Goal: Task Accomplishment & Management: Complete application form

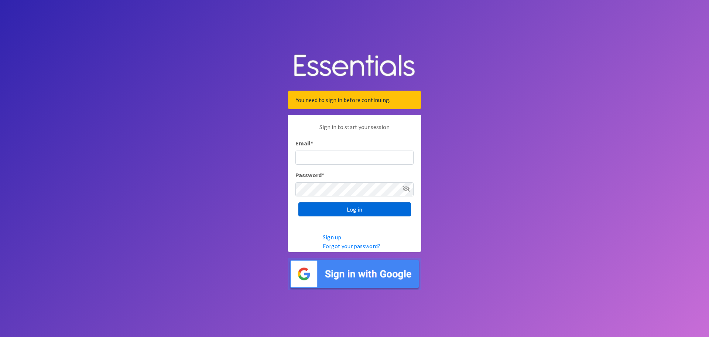
type input "[EMAIL_ADDRESS][DOMAIN_NAME]"
click at [360, 207] on input "Log in" at bounding box center [355, 209] width 113 height 14
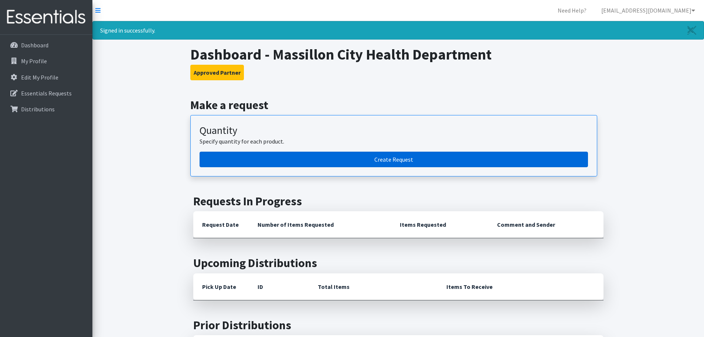
click at [417, 157] on link "Create Request" at bounding box center [394, 159] width 388 height 16
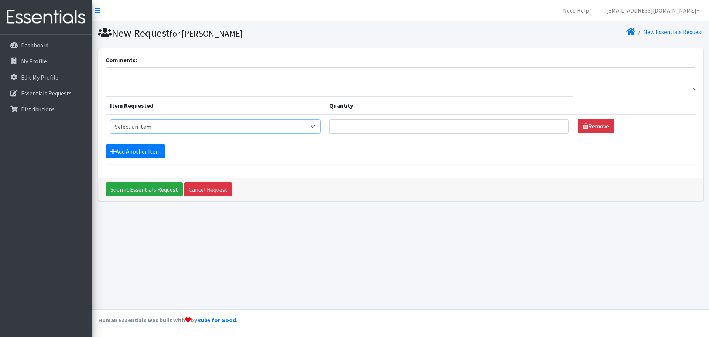
click at [129, 126] on select "Select an item Adult XXX Large Adult Large Adult XX Large Adult Medium Adult Sm…" at bounding box center [215, 126] width 211 height 14
select select "407"
click at [110, 119] on select "Select an item Adult XXX Large Adult Large Adult XX Large Adult Medium Adult Sm…" at bounding box center [215, 126] width 211 height 14
click at [348, 127] on input "Quantity" at bounding box center [449, 126] width 239 height 14
type input "2"
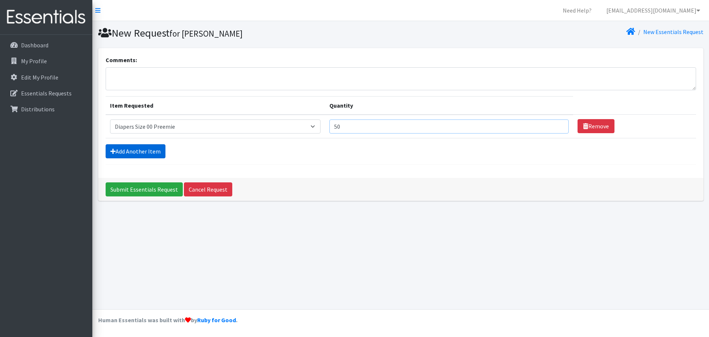
type input "50"
click at [130, 149] on link "Add Another Item" at bounding box center [136, 151] width 60 height 14
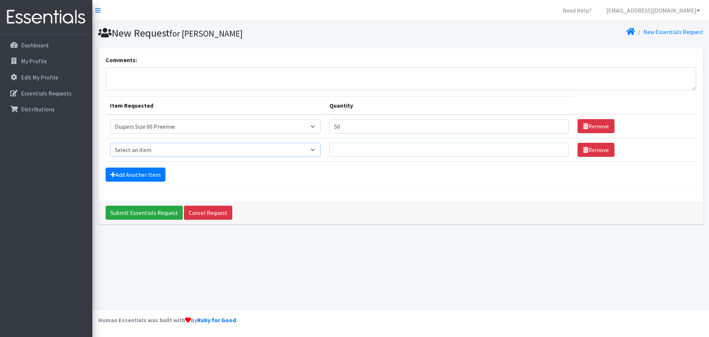
click at [130, 149] on select "Select an item Adult XXX Large Adult Large Adult XX Large Adult Medium Adult Sm…" at bounding box center [215, 150] width 211 height 14
select select "406"
click at [110, 143] on select "Select an item Adult XXX Large Adult Large Adult XX Large Adult Medium Adult Sm…" at bounding box center [215, 150] width 211 height 14
click at [340, 148] on input "Quantity" at bounding box center [449, 150] width 239 height 14
type input "500"
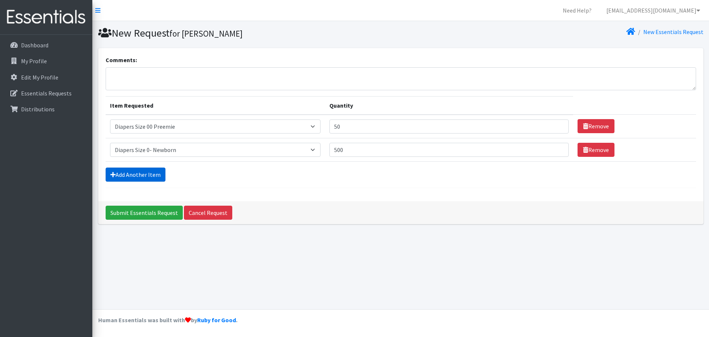
click at [144, 173] on link "Add Another Item" at bounding box center [136, 174] width 60 height 14
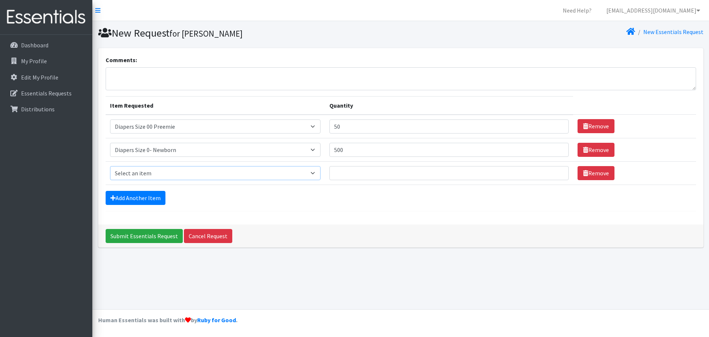
click at [149, 171] on select "Select an item Adult XXX Large Adult Large Adult XX Large Adult Medium Adult Sm…" at bounding box center [215, 173] width 211 height 14
select select "408"
click at [110, 166] on select "Select an item Adult XXX Large Adult Large Adult XX Large Adult Medium Adult Sm…" at bounding box center [215, 173] width 211 height 14
click at [341, 172] on input "Quantity" at bounding box center [449, 173] width 239 height 14
type input "300"
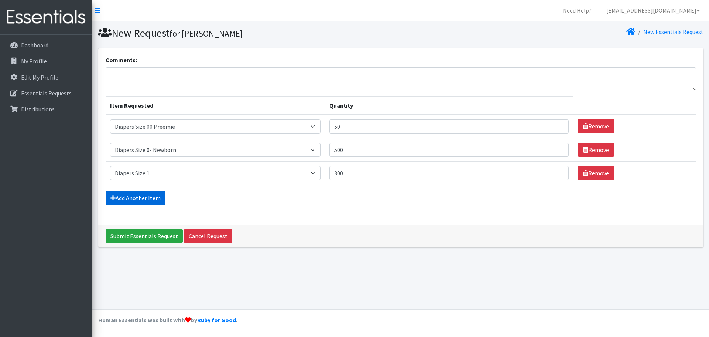
click at [136, 195] on link "Add Another Item" at bounding box center [136, 198] width 60 height 14
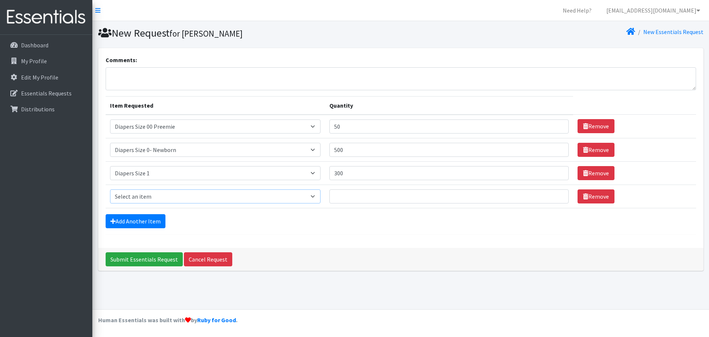
click at [136, 195] on select "Select an item Adult XXX Large Adult Large Adult XX Large Adult Medium Adult Sm…" at bounding box center [215, 196] width 211 height 14
select select "426"
click at [110, 189] on select "Select an item Adult XXX Large Adult Large Adult XX Large Adult Medium Adult Sm…" at bounding box center [215, 196] width 211 height 14
click at [338, 195] on input "Quantity" at bounding box center [449, 196] width 239 height 14
type input "300"
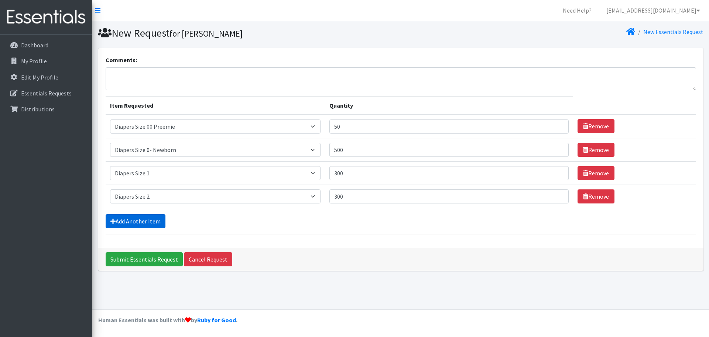
click at [139, 216] on link "Add Another Item" at bounding box center [136, 221] width 60 height 14
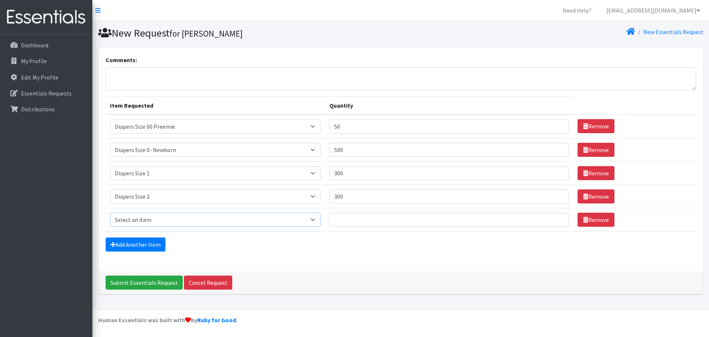
click at [139, 218] on select "Select an item Adult XXX Large Adult Large Adult XX Large Adult Medium Adult Sm…" at bounding box center [215, 219] width 211 height 14
select select "428"
click at [110, 212] on select "Select an item Adult XXX Large Adult Large Adult XX Large Adult Medium Adult Sm…" at bounding box center [215, 219] width 211 height 14
click at [336, 217] on input "Quantity" at bounding box center [449, 219] width 239 height 14
type input "500"
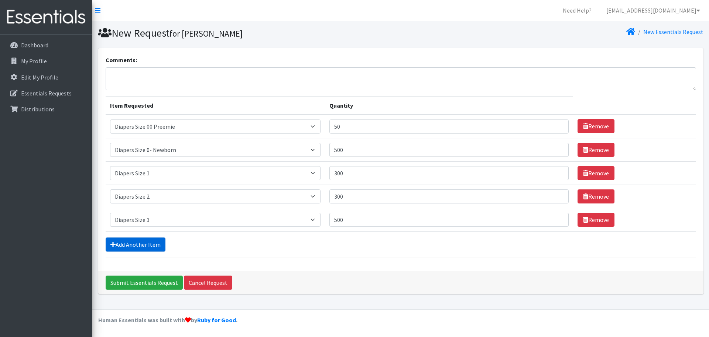
click at [137, 241] on link "Add Another Item" at bounding box center [136, 244] width 60 height 14
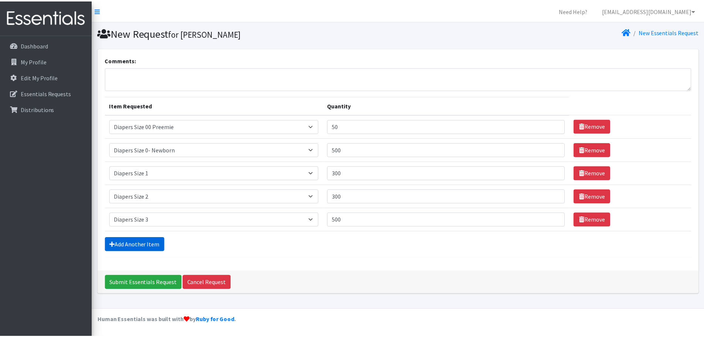
scroll to position [14, 0]
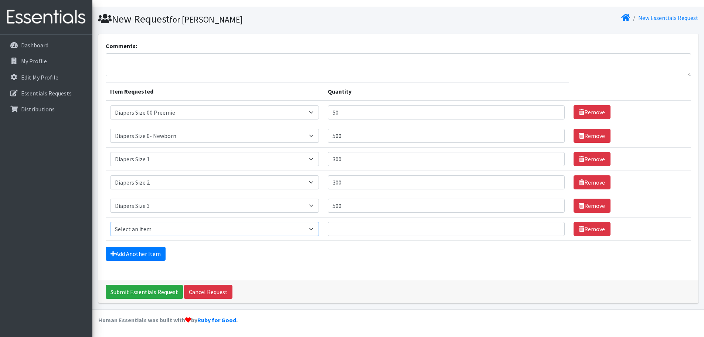
click at [137, 228] on select "Select an item Adult XXX Large Adult Large Adult XX Large Adult Medium Adult Sm…" at bounding box center [214, 229] width 209 height 14
select select "414"
click at [110, 222] on select "Select an item Adult XXX Large Adult Large Adult XX Large Adult Medium Adult Sm…" at bounding box center [214, 229] width 209 height 14
drag, startPoint x: 339, startPoint y: 225, endPoint x: 342, endPoint y: 239, distance: 14.1
click at [339, 225] on input "Quantity" at bounding box center [446, 229] width 237 height 14
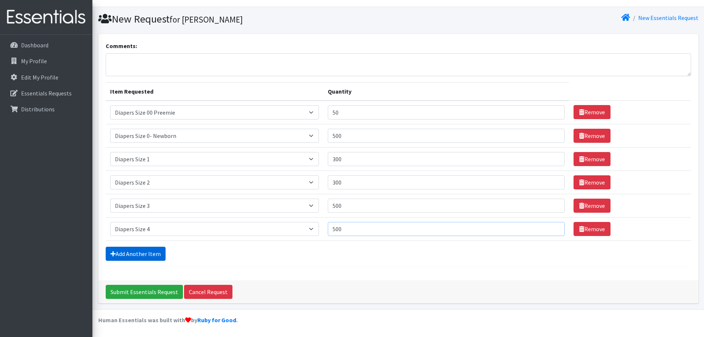
type input "500"
click at [150, 253] on link "Add Another Item" at bounding box center [136, 253] width 60 height 14
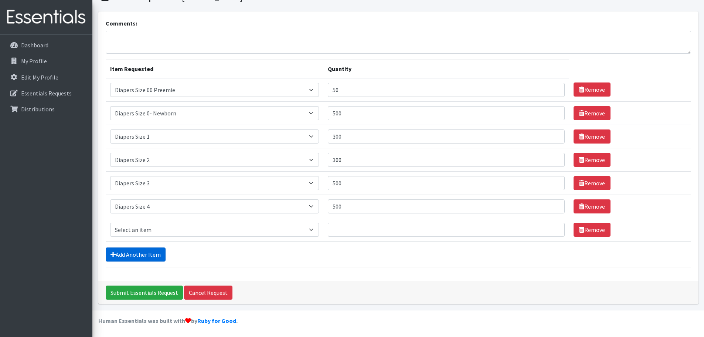
scroll to position [37, 0]
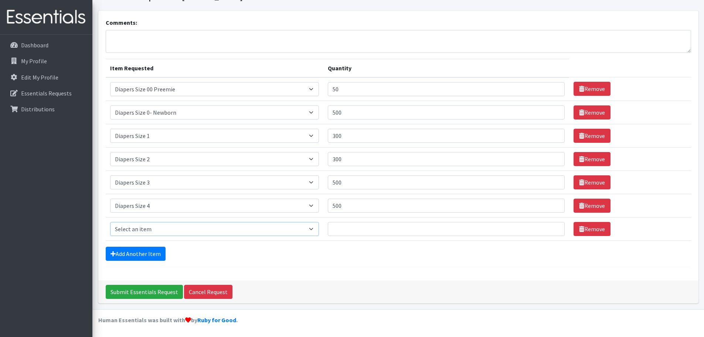
click at [144, 228] on select "Select an item Adult XXX Large Adult Large Adult XX Large Adult Medium Adult Sm…" at bounding box center [214, 229] width 209 height 14
select select "415"
click at [110, 222] on select "Select an item Adult XXX Large Adult Large Adult XX Large Adult Medium Adult Sm…" at bounding box center [214, 229] width 209 height 14
click at [340, 228] on input "Quantity" at bounding box center [446, 229] width 237 height 14
type input "500"
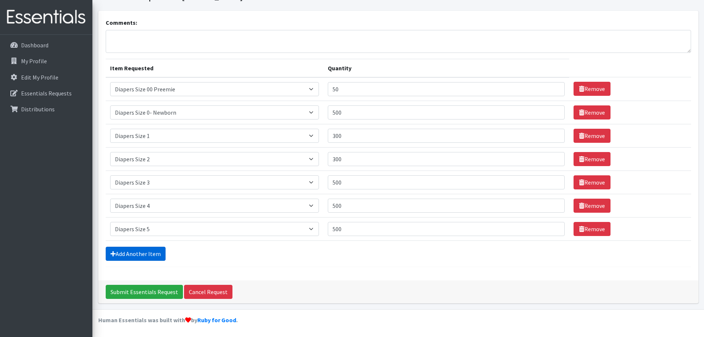
click at [134, 251] on link "Add Another Item" at bounding box center [136, 253] width 60 height 14
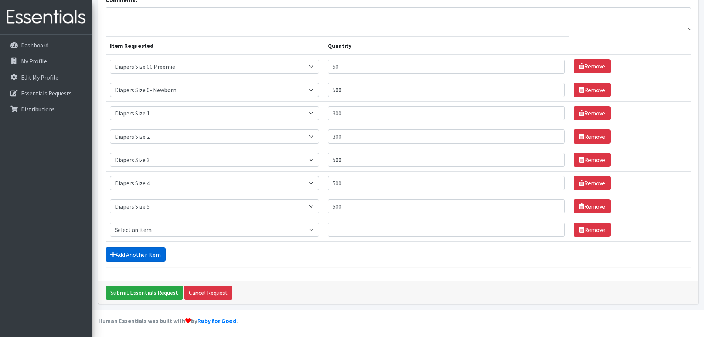
scroll to position [61, 0]
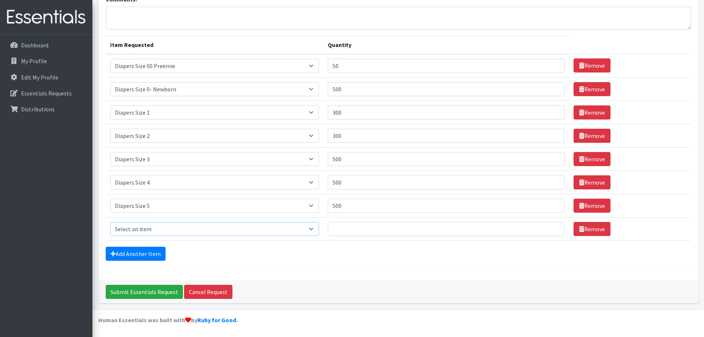
click at [138, 229] on select "Select an item Adult XXX Large Adult Large Adult XX Large Adult Medium Adult Sm…" at bounding box center [214, 229] width 209 height 14
select select "417"
click at [110, 222] on select "Select an item Adult XXX Large Adult Large Adult XX Large Adult Medium Adult Sm…" at bounding box center [214, 229] width 209 height 14
click at [341, 228] on input "Quantity" at bounding box center [446, 229] width 237 height 14
type input "300"
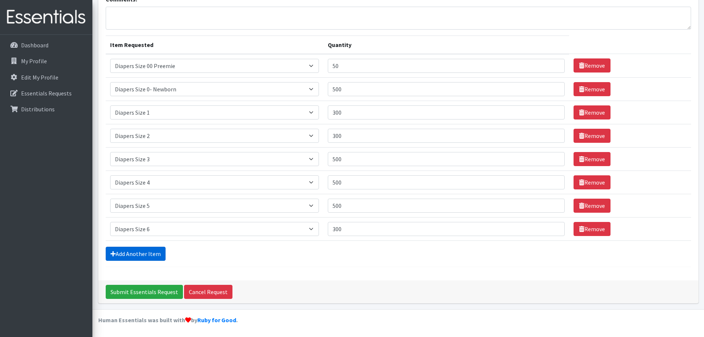
click at [144, 250] on link "Add Another Item" at bounding box center [136, 253] width 60 height 14
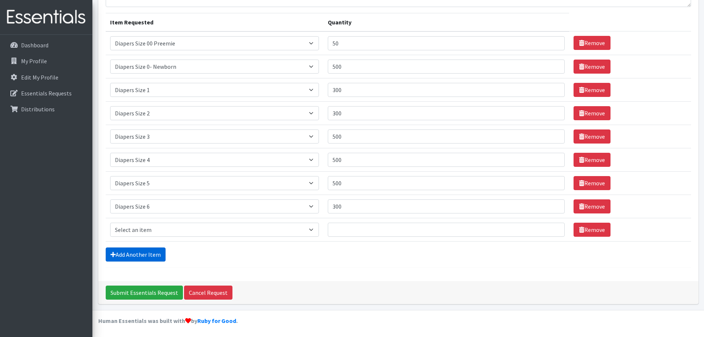
scroll to position [84, 0]
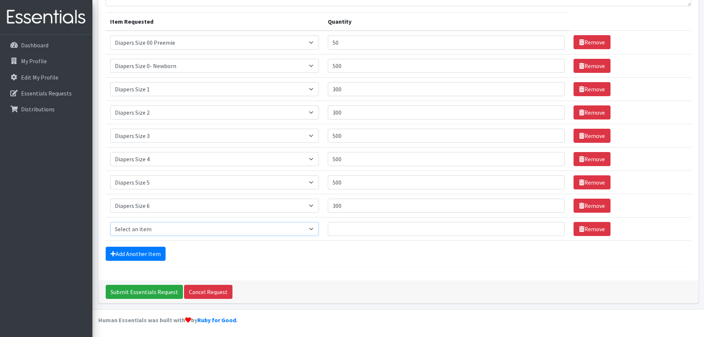
click at [144, 226] on select "Select an item Adult XXX Large Adult Large Adult XX Large Adult Medium Adult Sm…" at bounding box center [214, 229] width 209 height 14
select select "4739"
click at [110, 222] on select "Select an item Adult XXX Large Adult Large Adult XX Large Adult Medium Adult Sm…" at bounding box center [214, 229] width 209 height 14
click at [340, 226] on input "Quantity" at bounding box center [446, 229] width 237 height 14
type input "300"
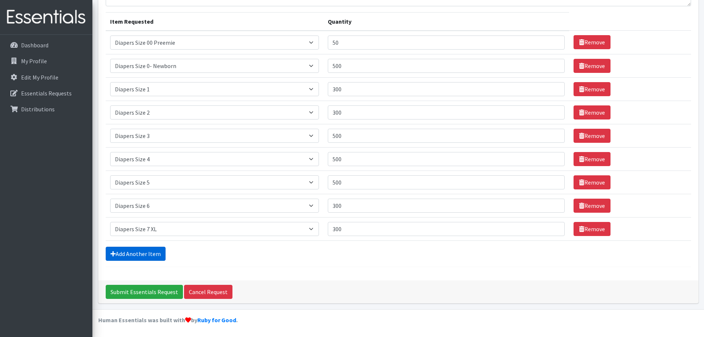
click at [143, 252] on link "Add Another Item" at bounding box center [136, 253] width 60 height 14
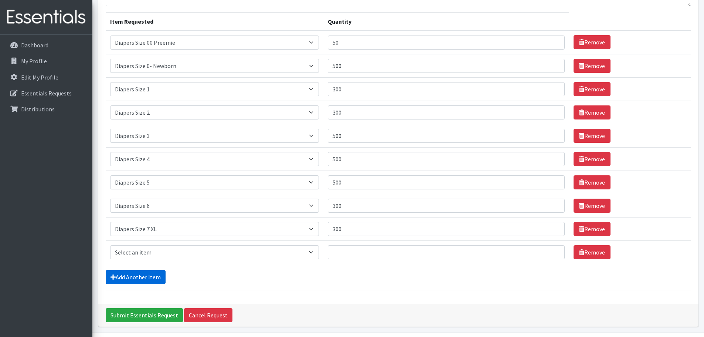
scroll to position [107, 0]
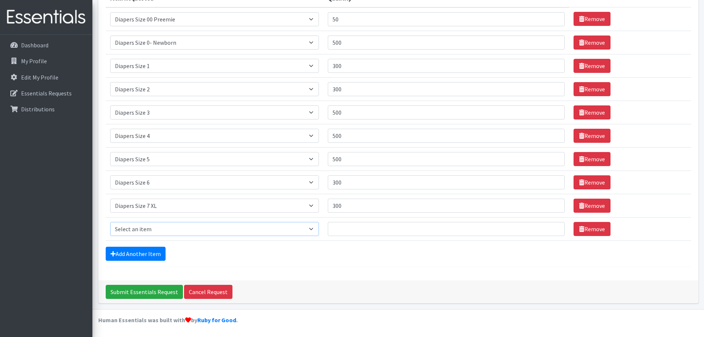
click at [137, 228] on select "Select an item Adult XXX Large Adult Large Adult XX Large Adult Medium Adult Sm…" at bounding box center [214, 229] width 209 height 14
select select "2925"
click at [110, 222] on select "Select an item Adult XXX Large Adult Large Adult XX Large Adult Medium Adult Sm…" at bounding box center [214, 229] width 209 height 14
drag, startPoint x: 338, startPoint y: 229, endPoint x: 353, endPoint y: 276, distance: 49.0
click at [338, 229] on input "Quantity" at bounding box center [446, 229] width 237 height 14
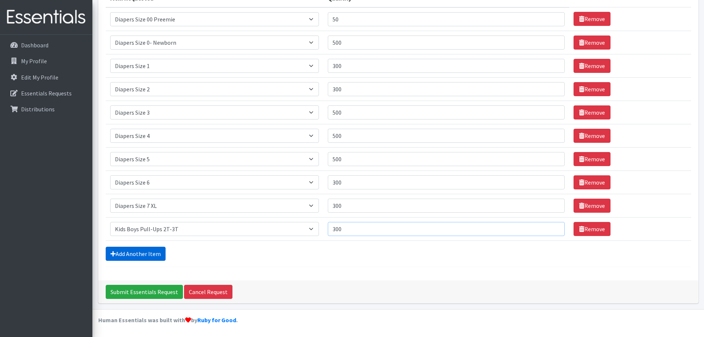
type input "300"
click at [139, 253] on link "Add Another Item" at bounding box center [136, 253] width 60 height 14
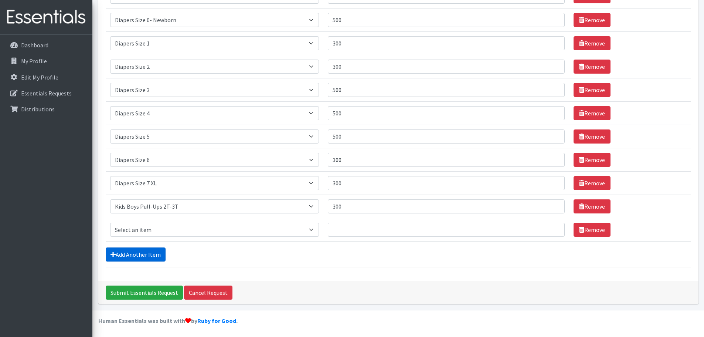
scroll to position [130, 0]
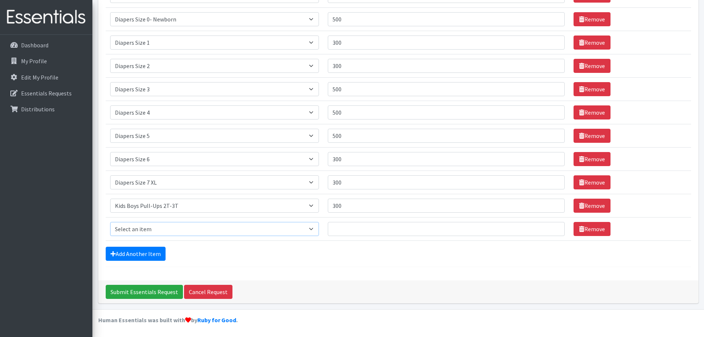
click at [136, 228] on select "Select an item Adult XXX Large Adult Large Adult XX Large Adult Medium Adult Sm…" at bounding box center [214, 229] width 209 height 14
select select "2924"
click at [110, 222] on select "Select an item Adult XXX Large Adult Large Adult XX Large Adult Medium Adult Sm…" at bounding box center [214, 229] width 209 height 14
click at [333, 229] on input "Quantity" at bounding box center [446, 229] width 237 height 14
type input "300"
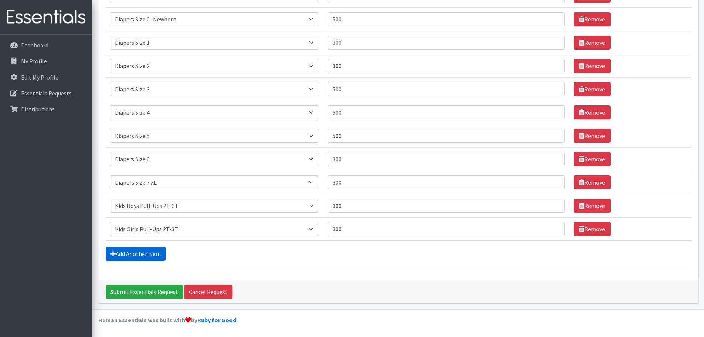
click at [151, 253] on link "Add Another Item" at bounding box center [136, 253] width 60 height 14
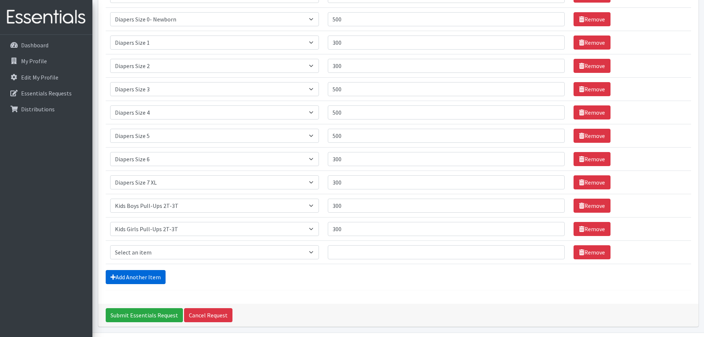
scroll to position [154, 0]
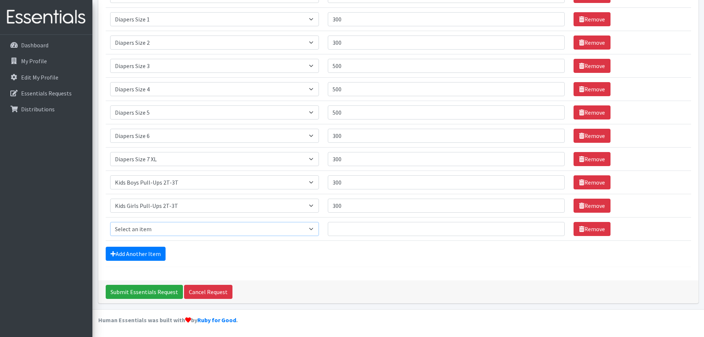
click at [147, 229] on select "Select an item Adult XXX Large Adult Large Adult XX Large Adult Medium Adult Sm…" at bounding box center [214, 229] width 209 height 14
select select "2927"
click at [110, 222] on select "Select an item Adult XXX Large Adult Large Adult XX Large Adult Medium Adult Sm…" at bounding box center [214, 229] width 209 height 14
click at [339, 228] on input "Quantity" at bounding box center [446, 229] width 237 height 14
type input "300"
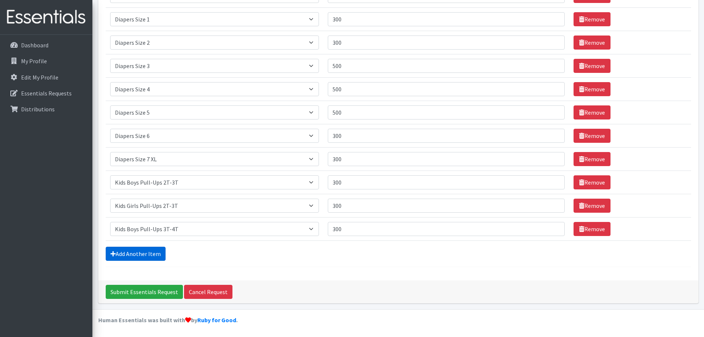
click at [142, 253] on link "Add Another Item" at bounding box center [136, 253] width 60 height 14
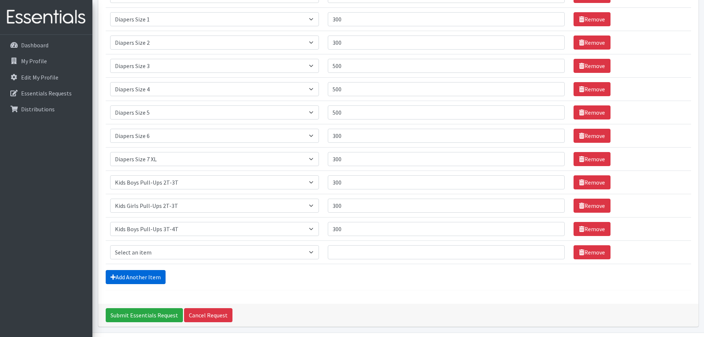
scroll to position [177, 0]
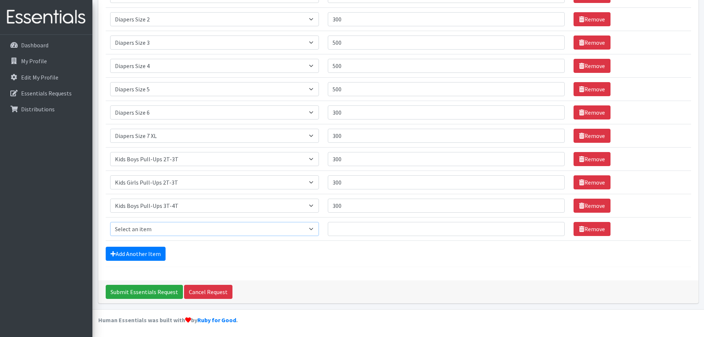
click at [143, 228] on select "Select an item Adult XXX Large Adult Large Adult XX Large Adult Medium Adult Sm…" at bounding box center [214, 229] width 209 height 14
select select "2926"
click at [110, 222] on select "Select an item Adult XXX Large Adult Large Adult XX Large Adult Medium Adult Sm…" at bounding box center [214, 229] width 209 height 14
click at [337, 229] on input "Quantity" at bounding box center [446, 229] width 237 height 14
type input "300"
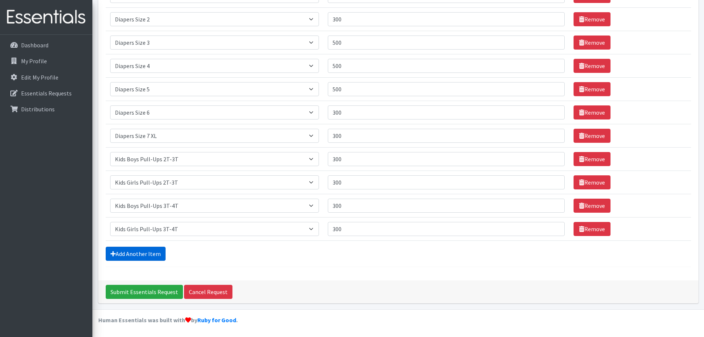
click at [122, 251] on link "Add Another Item" at bounding box center [136, 253] width 60 height 14
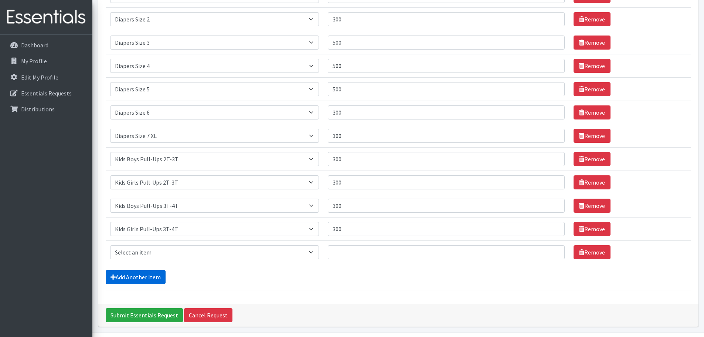
scroll to position [200, 0]
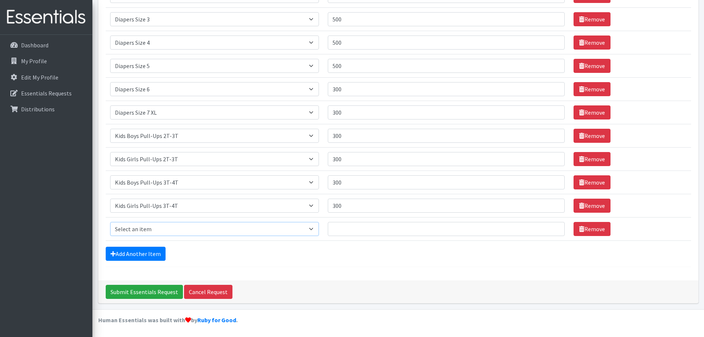
click at [144, 229] on select "Select an item Adult XXX Large Adult Large Adult XX Large Adult Medium Adult Sm…" at bounding box center [214, 229] width 209 height 14
select select "2929"
click at [110, 222] on select "Select an item Adult XXX Large Adult Large Adult XX Large Adult Medium Adult Sm…" at bounding box center [214, 229] width 209 height 14
click at [339, 227] on input "Quantity" at bounding box center [446, 229] width 237 height 14
type input "300"
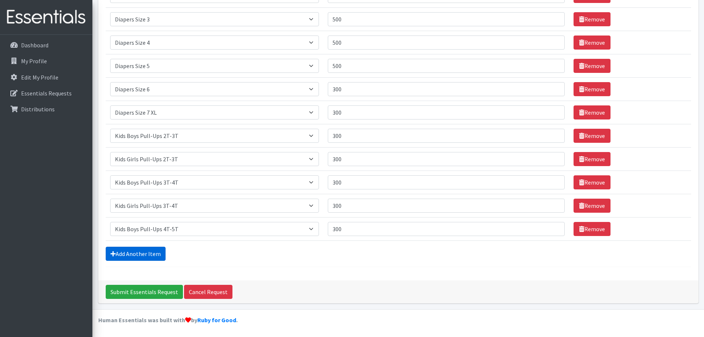
click at [144, 252] on link "Add Another Item" at bounding box center [136, 253] width 60 height 14
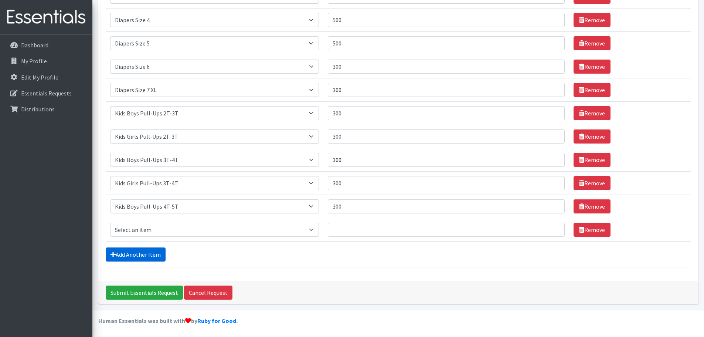
scroll to position [224, 0]
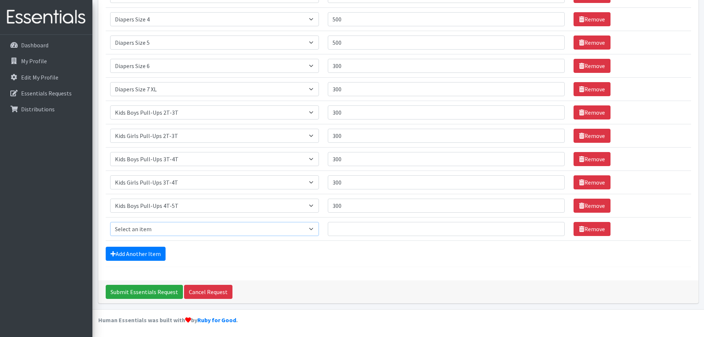
click at [146, 226] on select "Select an item Adult XXX Large Adult Large Adult XX Large Adult Medium Adult Sm…" at bounding box center [214, 229] width 209 height 14
select select "2928"
click at [110, 222] on select "Select an item Adult XXX Large Adult Large Adult XX Large Adult Medium Adult Sm…" at bounding box center [214, 229] width 209 height 14
click at [337, 227] on input "Quantity" at bounding box center [446, 229] width 237 height 14
type input "300"
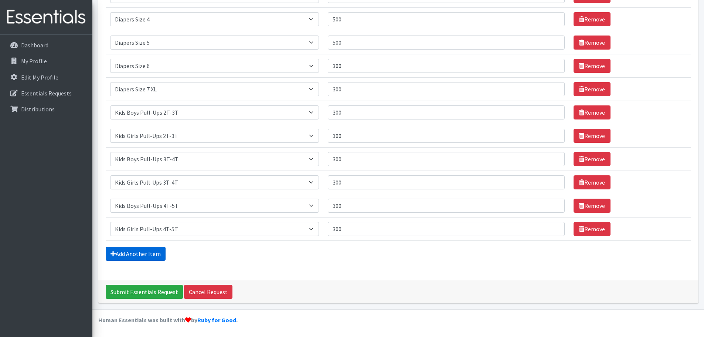
click at [139, 250] on link "Add Another Item" at bounding box center [136, 253] width 60 height 14
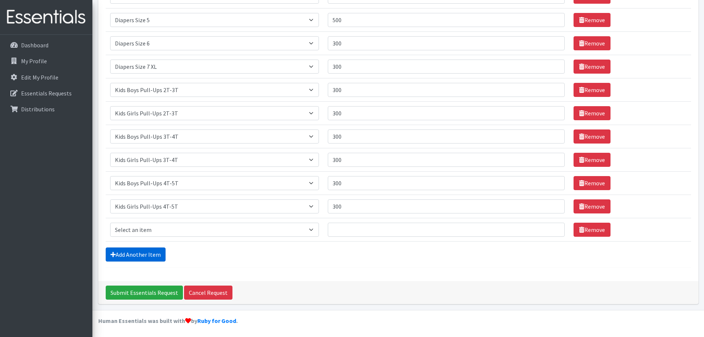
scroll to position [247, 0]
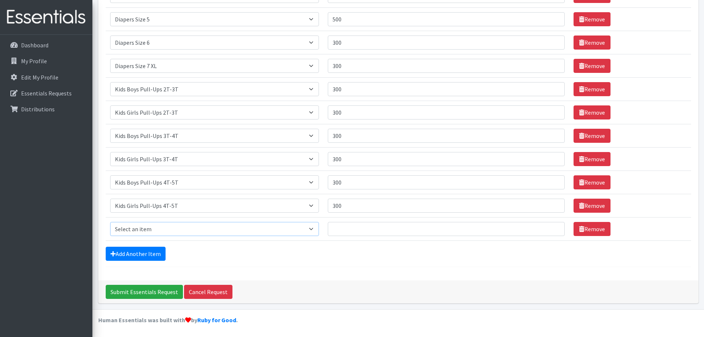
click at [142, 228] on select "Select an item Adult XXX Large Adult Large Adult XX Large Adult Medium Adult Sm…" at bounding box center [214, 229] width 209 height 14
select select "4933"
click at [110, 222] on select "Select an item Adult XXX Large Adult Large Adult XX Large Adult Medium Adult Sm…" at bounding box center [214, 229] width 209 height 14
click at [341, 231] on input "Quantity" at bounding box center [446, 229] width 237 height 14
type input "30"
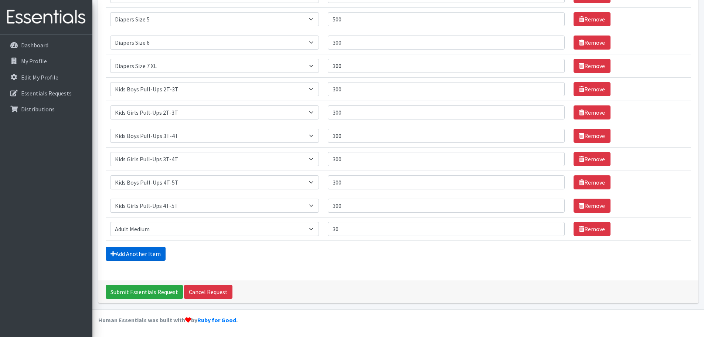
click at [142, 251] on link "Add Another Item" at bounding box center [136, 253] width 60 height 14
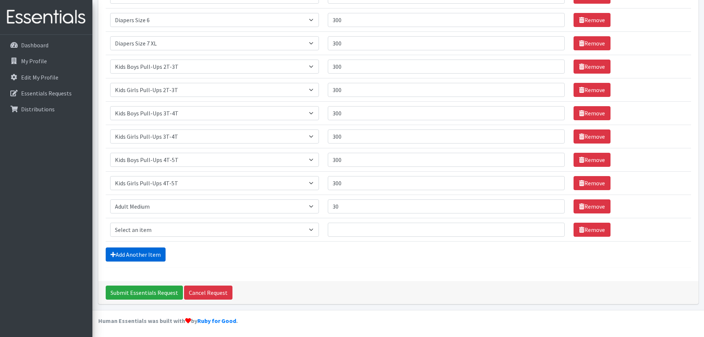
scroll to position [270, 0]
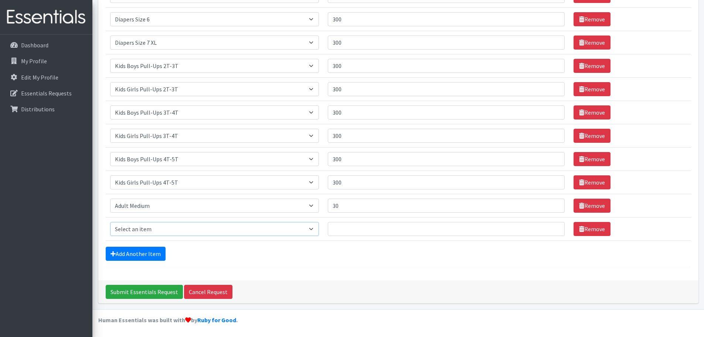
click at [134, 228] on select "Select an item Adult XXX Large Adult Large Adult XX Large Adult Medium Adult Sm…" at bounding box center [214, 229] width 209 height 14
select select "4935"
click at [110, 222] on select "Select an item Adult XXX Large Adult Large Adult XX Large Adult Medium Adult Sm…" at bounding box center [214, 229] width 209 height 14
click at [340, 230] on input "Quantity" at bounding box center [446, 229] width 237 height 14
type input "30"
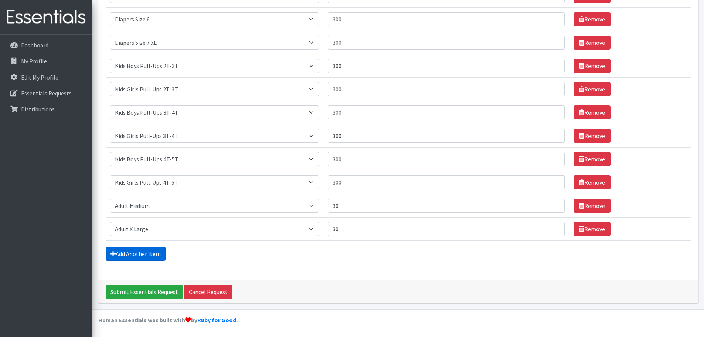
click at [135, 252] on link "Add Another Item" at bounding box center [136, 253] width 60 height 14
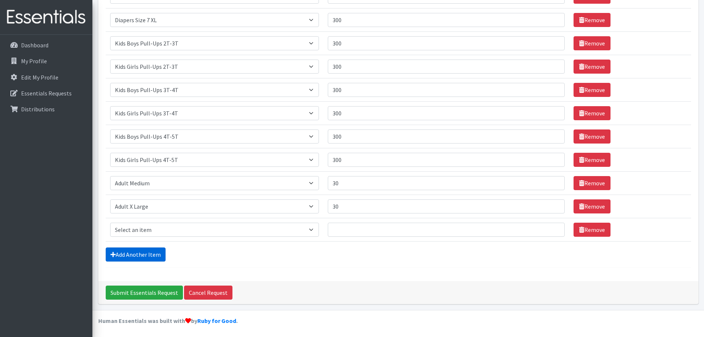
scroll to position [293, 0]
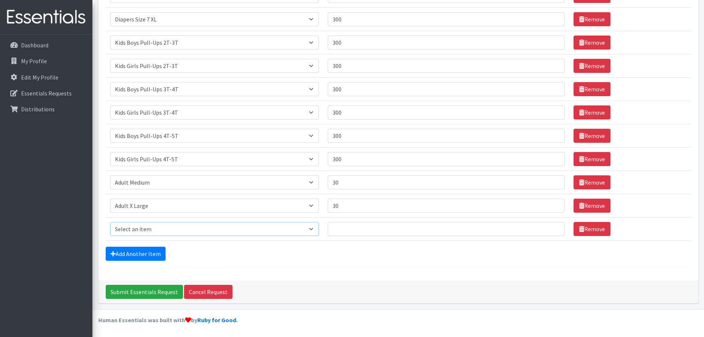
click at [136, 228] on select "Select an item Adult XXX Large Adult Large Adult XX Large Adult Medium Adult Sm…" at bounding box center [214, 229] width 209 height 14
select select "4738"
click at [110, 222] on select "Select an item Adult XXX Large Adult Large Adult XX Large Adult Medium Adult Sm…" at bounding box center [214, 229] width 209 height 14
click at [338, 225] on input "Quantity" at bounding box center [446, 229] width 237 height 14
type input "30"
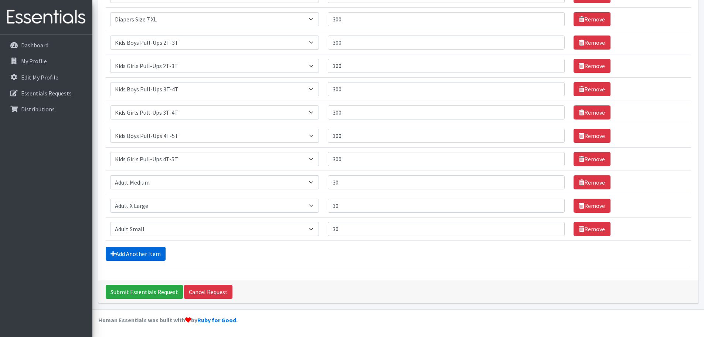
click at [139, 250] on link "Add Another Item" at bounding box center [136, 253] width 60 height 14
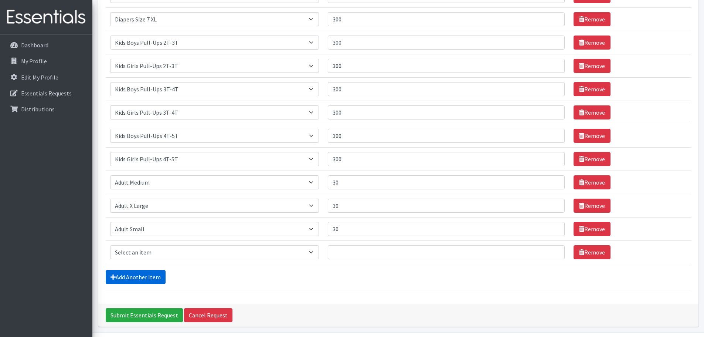
scroll to position [317, 0]
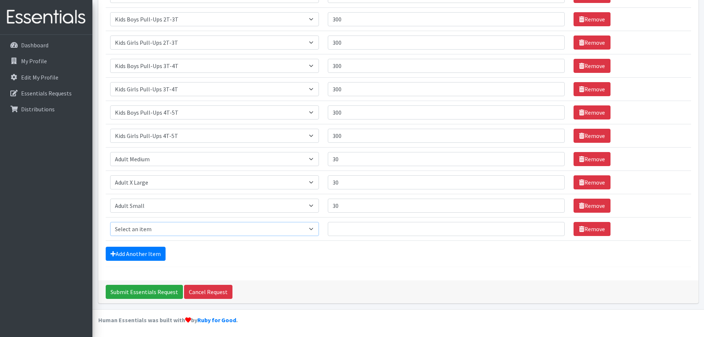
click at [138, 228] on select "Select an item Adult XXX Large Adult Large Adult XX Large Adult Medium Adult Sm…" at bounding box center [214, 229] width 209 height 14
select select "11444"
click at [110, 222] on select "Select an item Adult XXX Large Adult Large Adult XX Large Adult Medium Adult Sm…" at bounding box center [214, 229] width 209 height 14
click at [340, 228] on input "Quantity" at bounding box center [446, 229] width 237 height 14
type input "5"
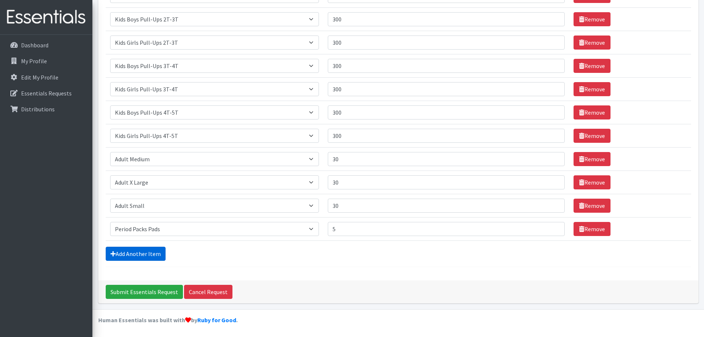
click at [137, 252] on link "Add Another Item" at bounding box center [136, 253] width 60 height 14
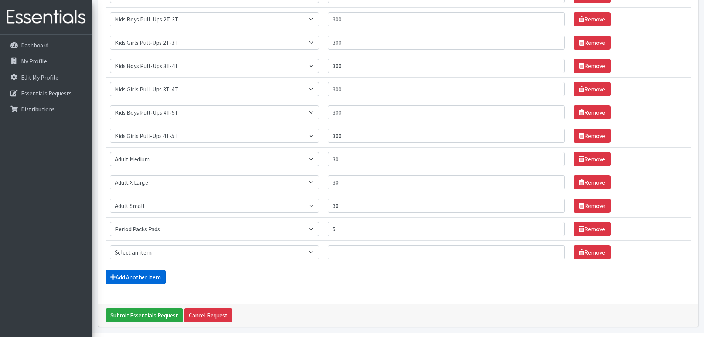
scroll to position [340, 0]
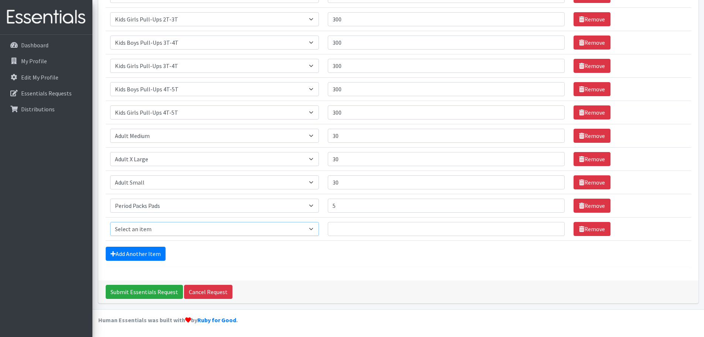
click at [133, 229] on select "Select an item Adult XXX Large Adult Large Adult XX Large Adult Medium Adult Sm…" at bounding box center [214, 229] width 209 height 14
select select "4828"
click at [110, 222] on select "Select an item Adult XXX Large Adult Large Adult XX Large Adult Medium Adult Sm…" at bounding box center [214, 229] width 209 height 14
click at [339, 228] on input "Quantity" at bounding box center [446, 229] width 237 height 14
type input "36"
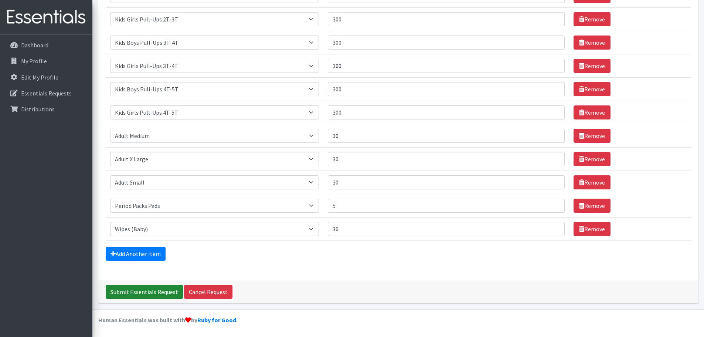
click at [146, 291] on input "Submit Essentials Request" at bounding box center [144, 291] width 77 height 14
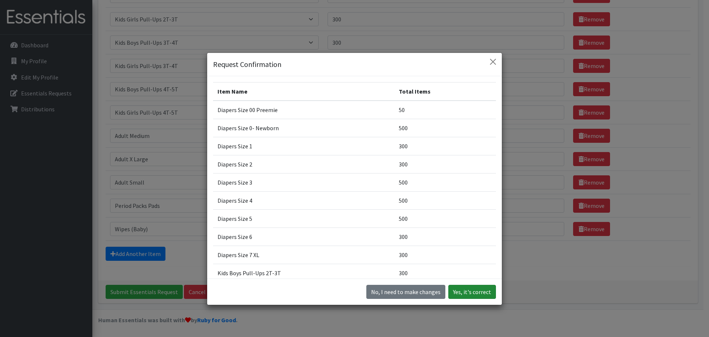
click at [460, 289] on button "Yes, it's correct" at bounding box center [473, 291] width 48 height 14
